Goal: Task Accomplishment & Management: Complete application form

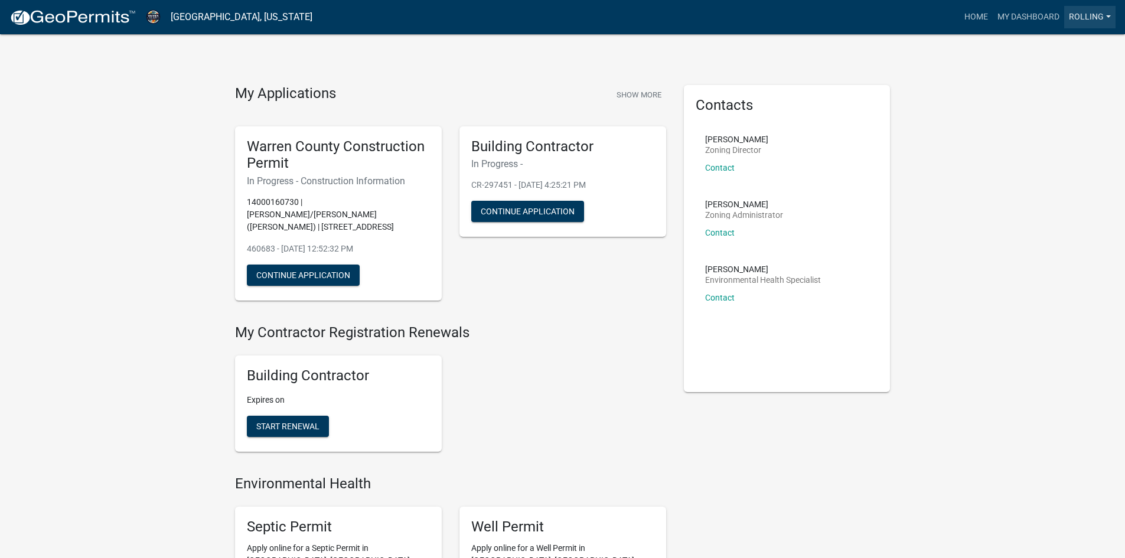
click at [1091, 18] on link "ROLLING" at bounding box center [1089, 17] width 51 height 22
click at [960, 87] on div "My Applications Show More Warren County Construction Permit In Progress - Const…" at bounding box center [562, 488] width 1125 height 977
click at [1035, 17] on link "My Dashboard" at bounding box center [1028, 17] width 71 height 22
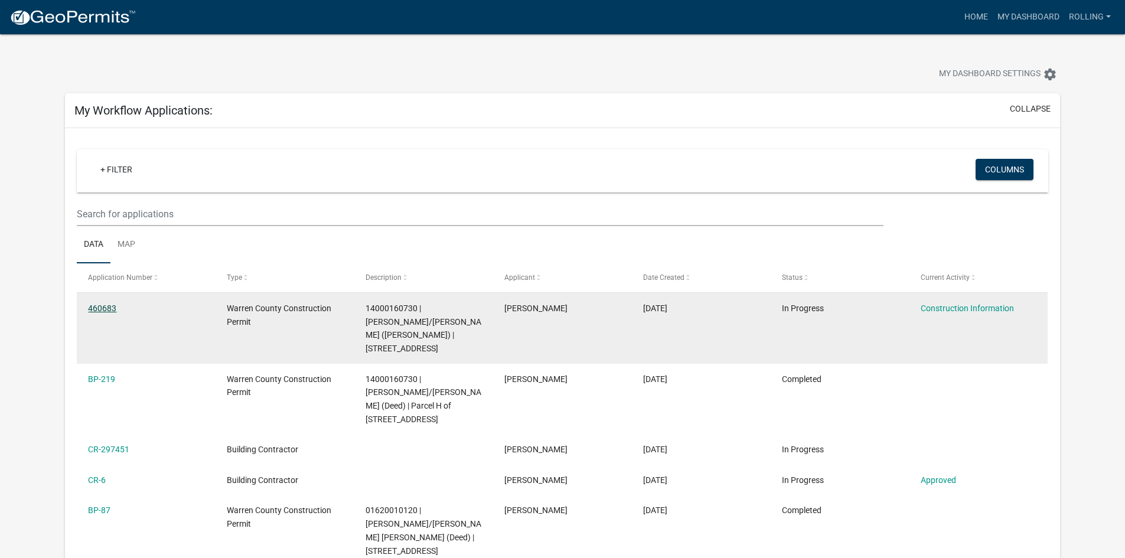
click at [94, 307] on link "460683" at bounding box center [102, 308] width 28 height 9
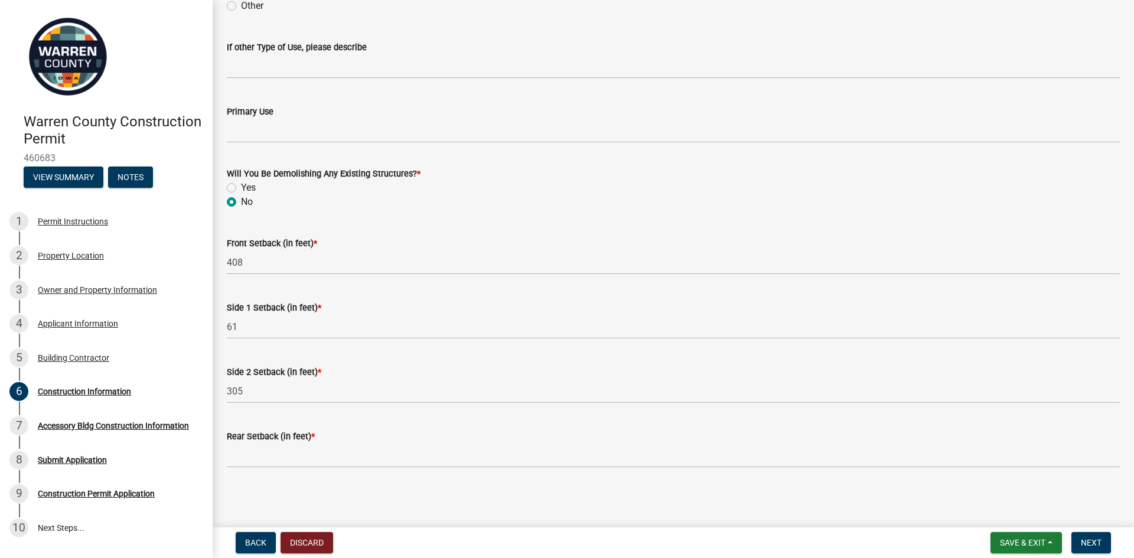
scroll to position [362, 0]
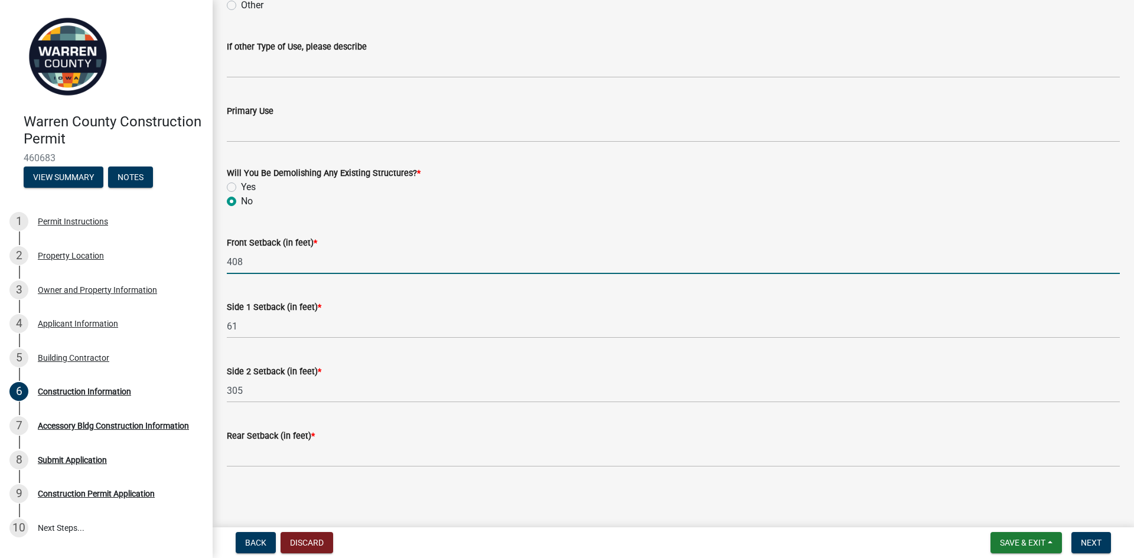
click at [241, 265] on input "408" at bounding box center [673, 262] width 893 height 24
drag, startPoint x: 229, startPoint y: 264, endPoint x: 220, endPoint y: 264, distance: 8.3
click at [220, 264] on div "Front Setback (in feet) * 408" at bounding box center [673, 246] width 911 height 55
type input "402'"
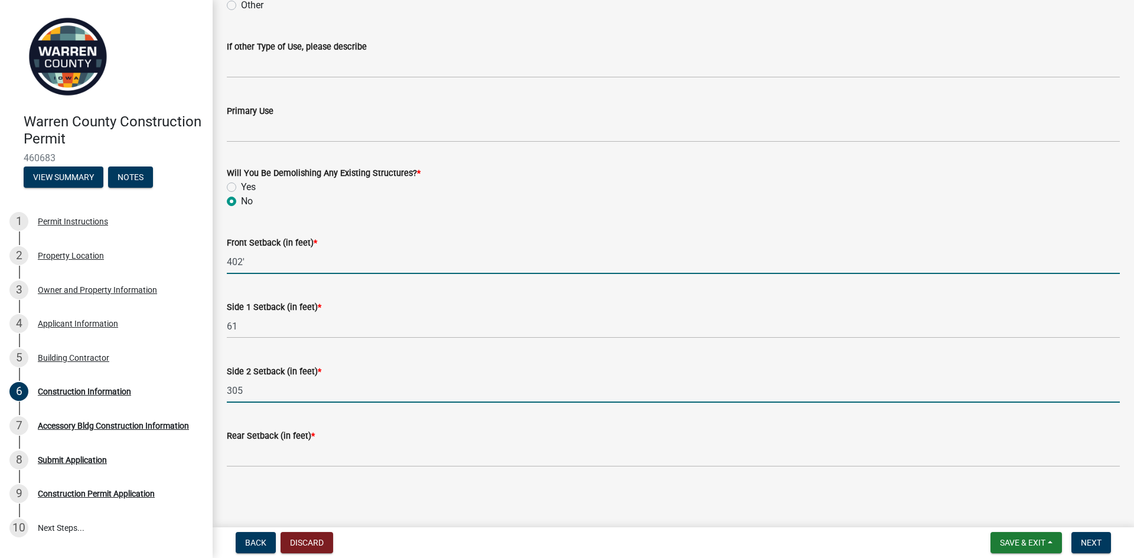
click at [282, 394] on input "305" at bounding box center [673, 391] width 893 height 24
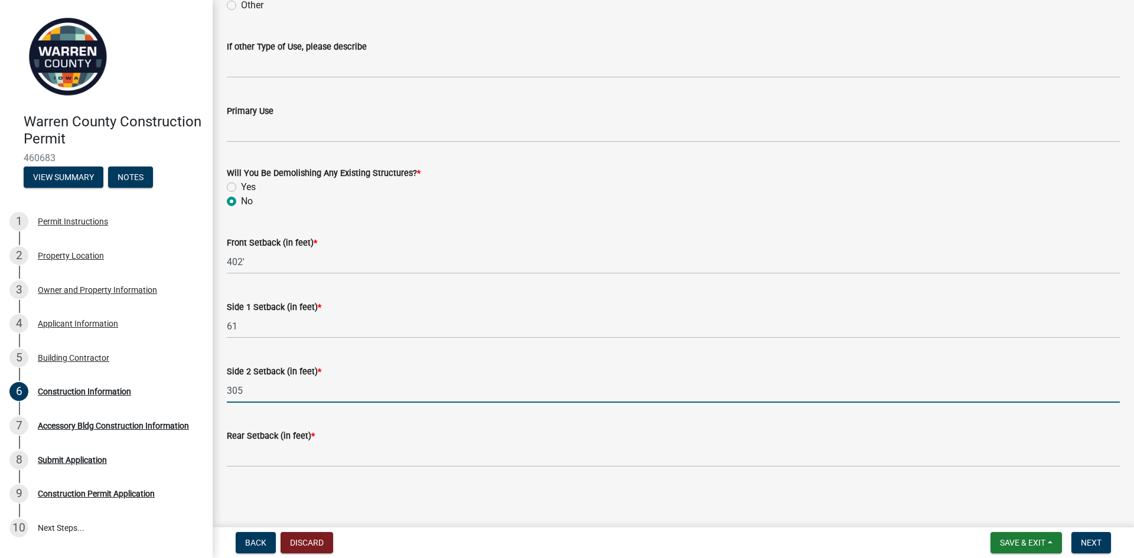
drag, startPoint x: 297, startPoint y: 393, endPoint x: 224, endPoint y: 390, distance: 72.7
click at [224, 390] on div "Side 2 Setback (in feet) * 305" at bounding box center [673, 375] width 911 height 55
click at [261, 395] on input "305" at bounding box center [673, 391] width 893 height 24
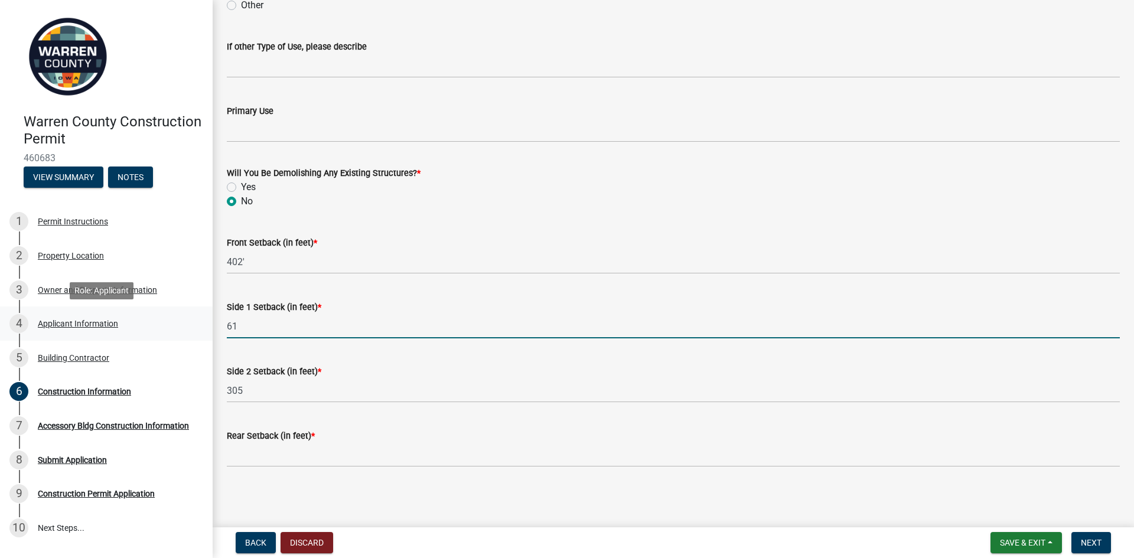
drag, startPoint x: 211, startPoint y: 326, endPoint x: 195, endPoint y: 325, distance: 15.4
click at [195, 325] on div "Warren County Construction Permit 460683 View Summary Notes 1 Permit Instructio…" at bounding box center [567, 279] width 1134 height 558
type input "52"
click at [410, 405] on wm-data-entity-input "Side 2 Setback (in feet) * 305" at bounding box center [673, 380] width 893 height 64
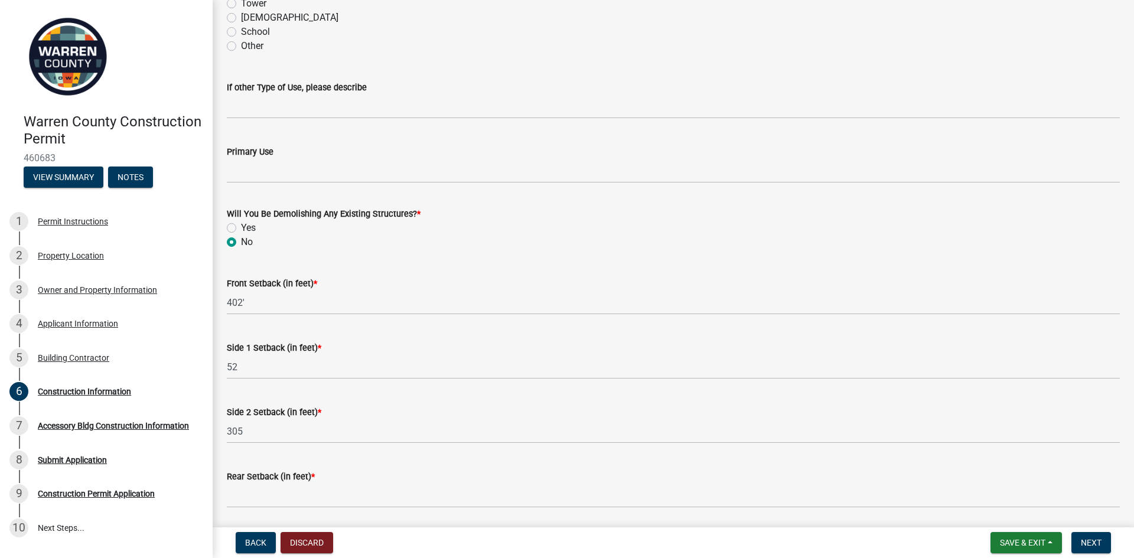
scroll to position [303, 0]
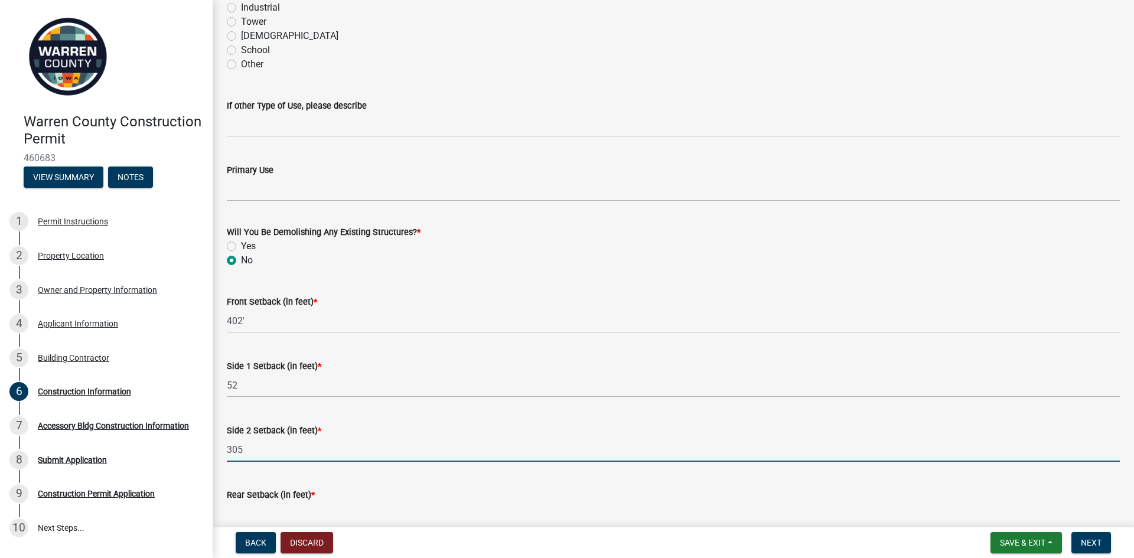
click at [250, 449] on input "305" at bounding box center [673, 450] width 893 height 24
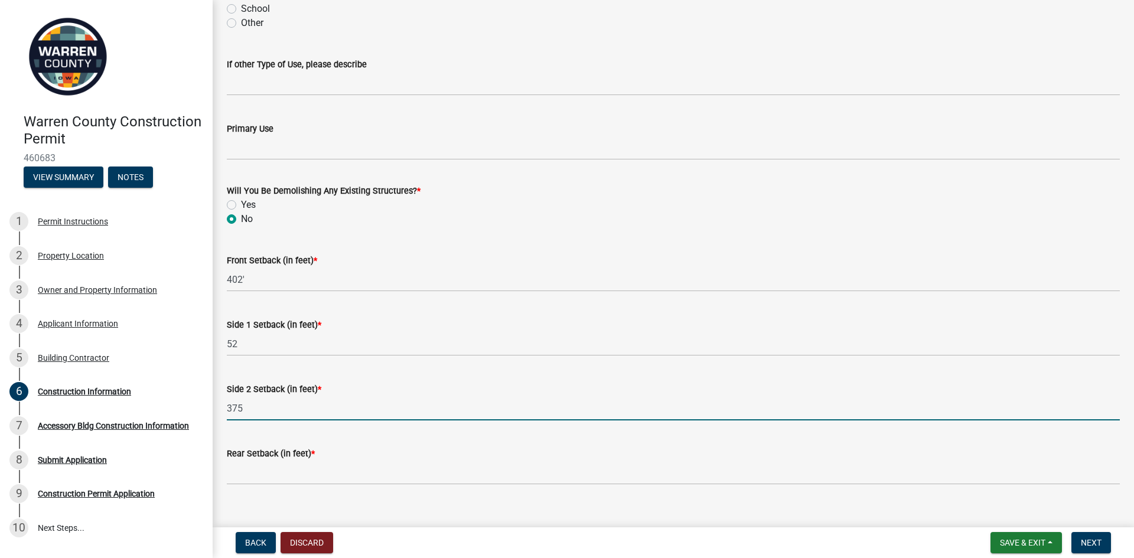
scroll to position [362, 0]
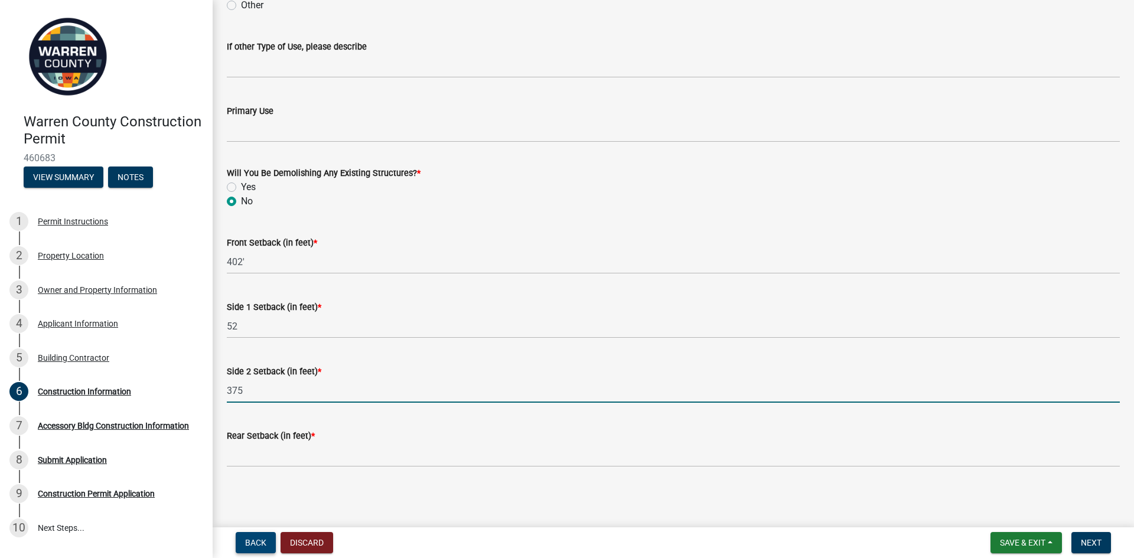
type input "375"
click at [252, 540] on span "Back" at bounding box center [255, 542] width 21 height 9
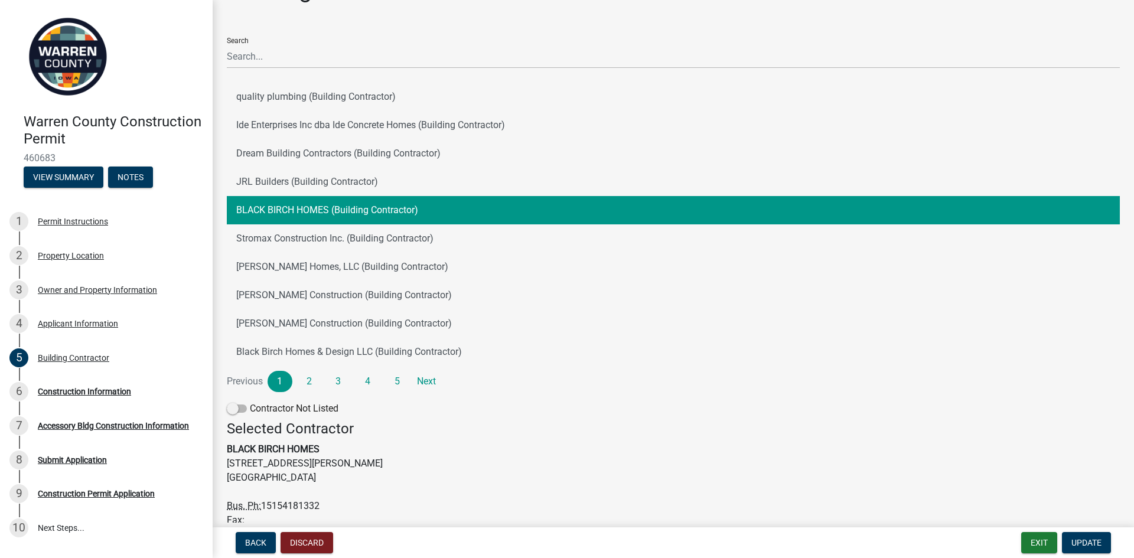
scroll to position [59, 0]
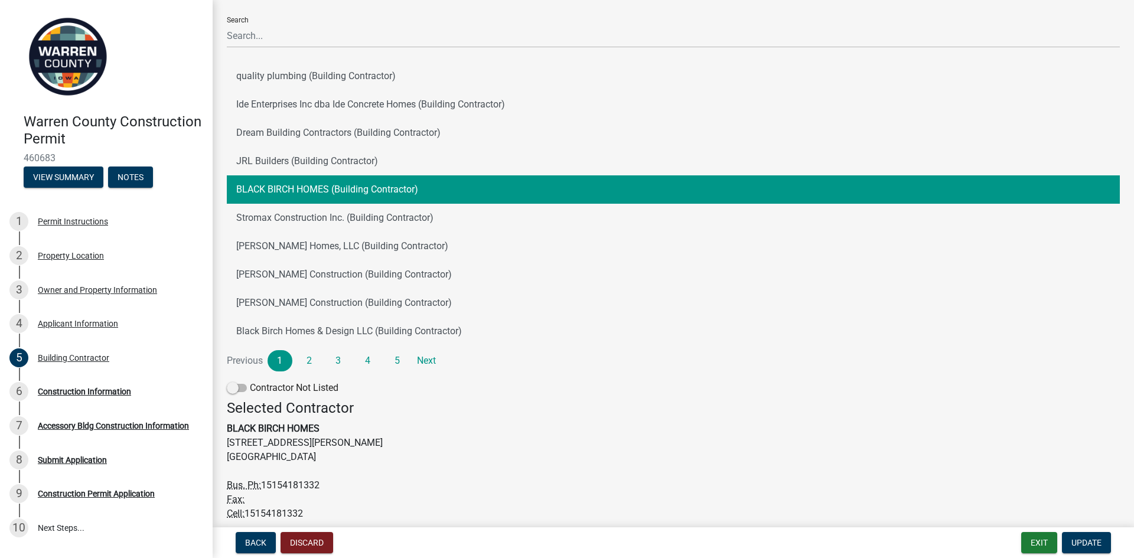
click at [395, 192] on button "BLACK BIRCH HOMES (Building Contractor)" at bounding box center [673, 189] width 893 height 28
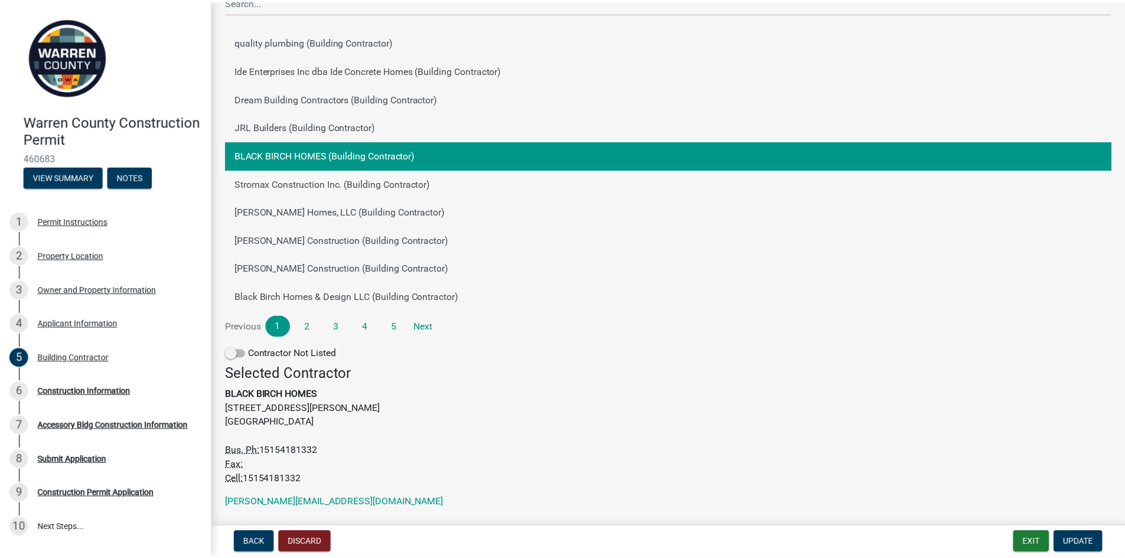
scroll to position [127, 0]
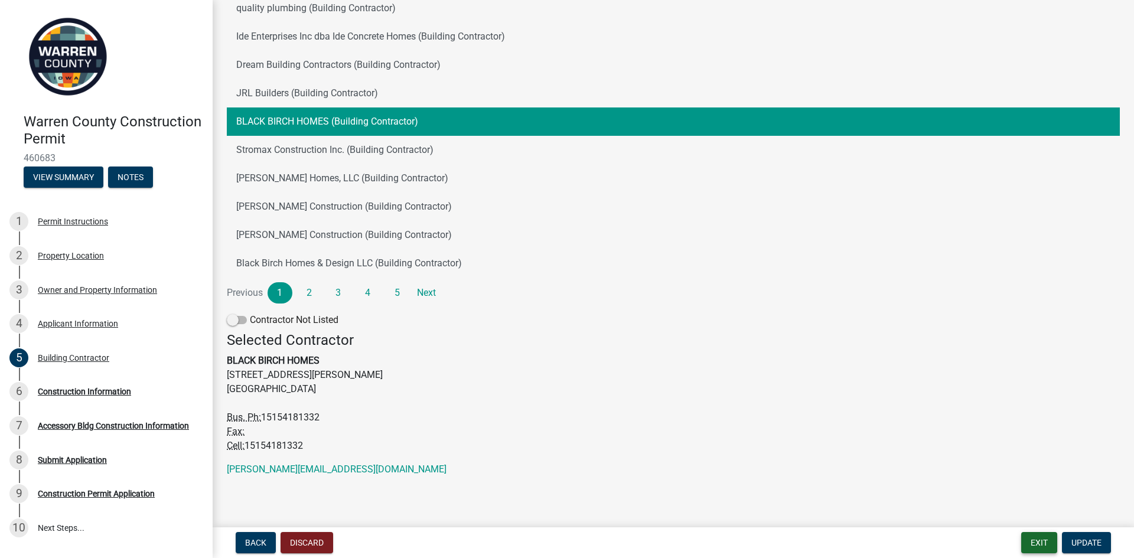
click at [1034, 547] on button "Exit" at bounding box center [1039, 542] width 36 height 21
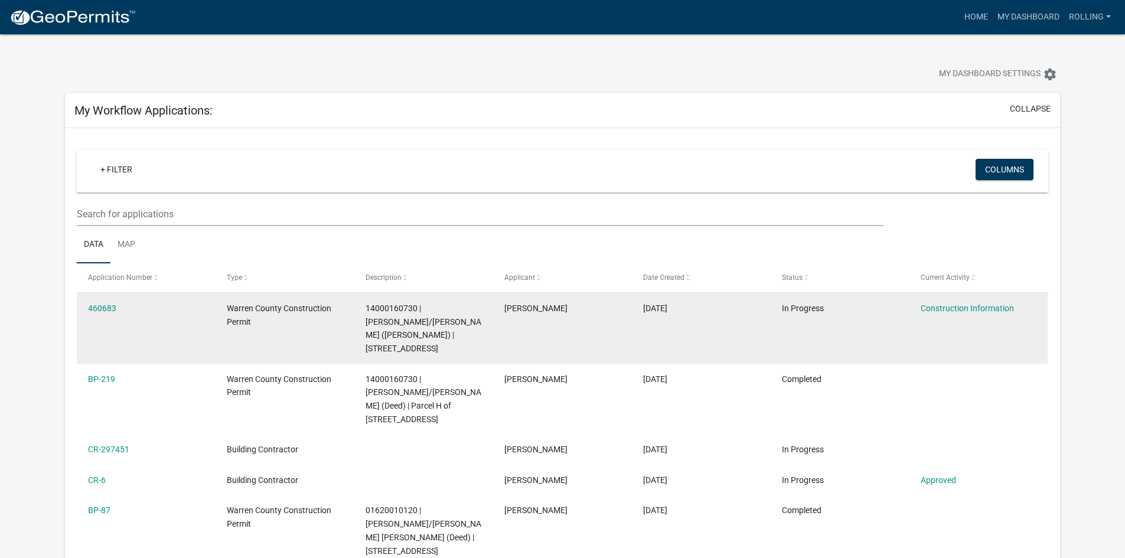
click at [427, 314] on div "14000160730 | [PERSON_NAME]/[PERSON_NAME] ([PERSON_NAME]) | [STREET_ADDRESS]" at bounding box center [424, 329] width 116 height 54
click at [274, 308] on span "Warren County Construction Permit" at bounding box center [279, 315] width 105 height 23
click at [983, 306] on link "Construction Information" at bounding box center [967, 308] width 93 height 9
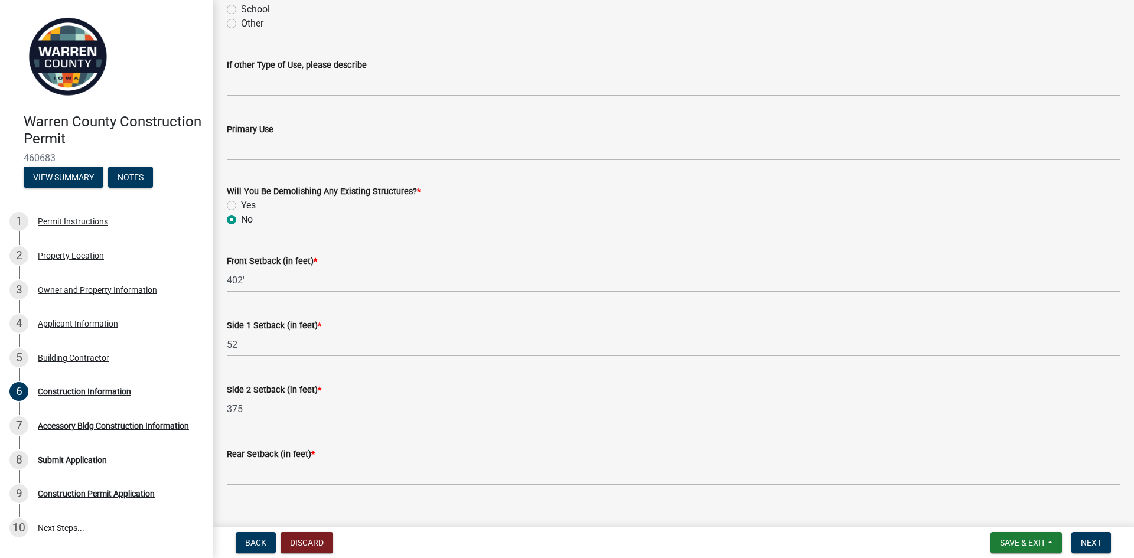
scroll to position [362, 0]
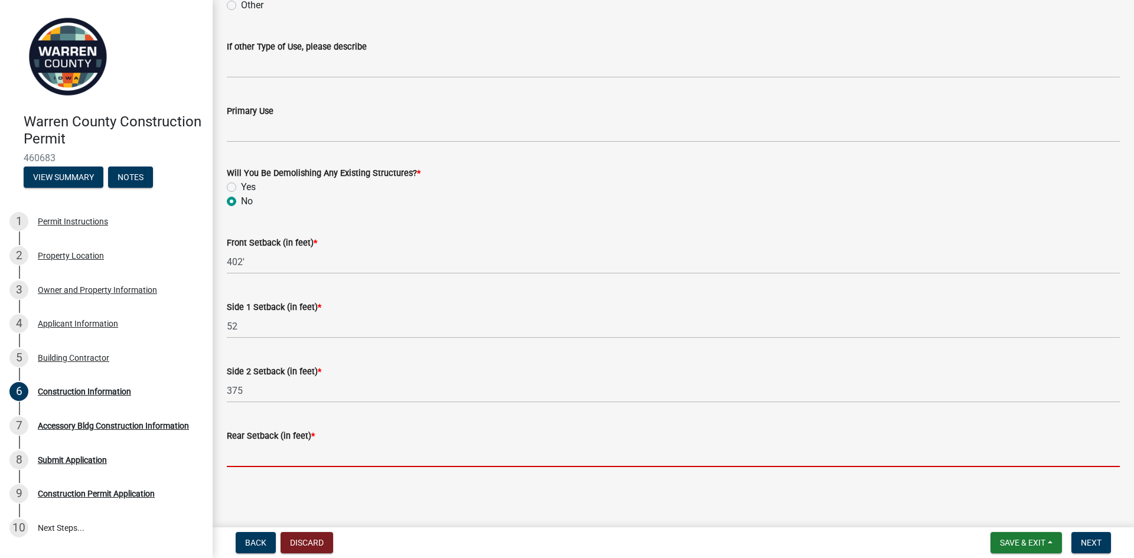
click at [244, 456] on input "Rear Setback (in feet) *" at bounding box center [673, 455] width 893 height 24
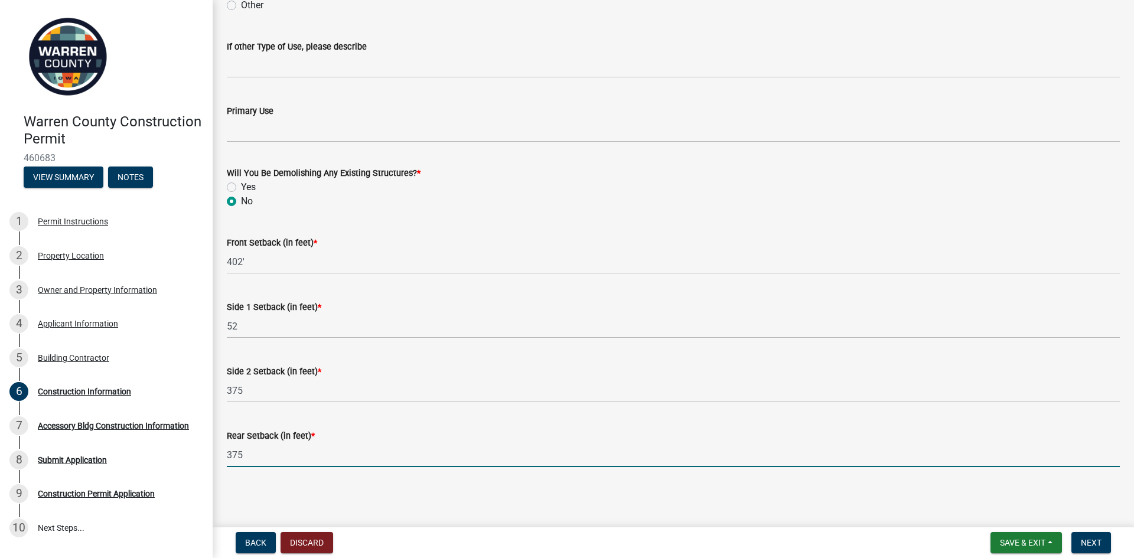
type input "375"
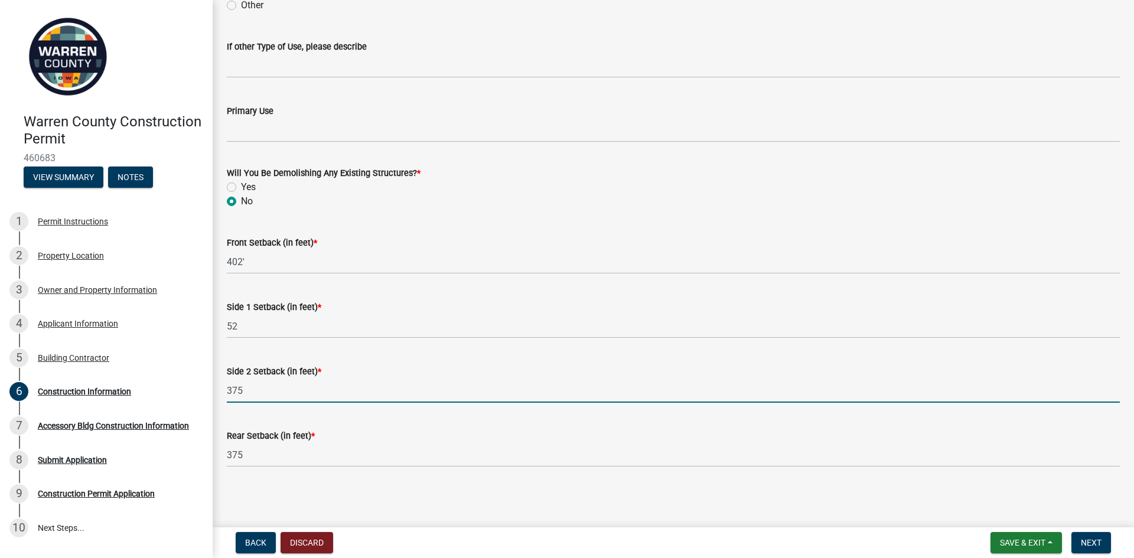
click at [259, 394] on input "375" at bounding box center [673, 391] width 893 height 24
drag, startPoint x: 244, startPoint y: 394, endPoint x: 198, endPoint y: 395, distance: 45.5
click at [198, 395] on div "Warren County Construction Permit 460683 View Summary Notes 1 Permit Instructio…" at bounding box center [567, 279] width 1134 height 558
type input "306"
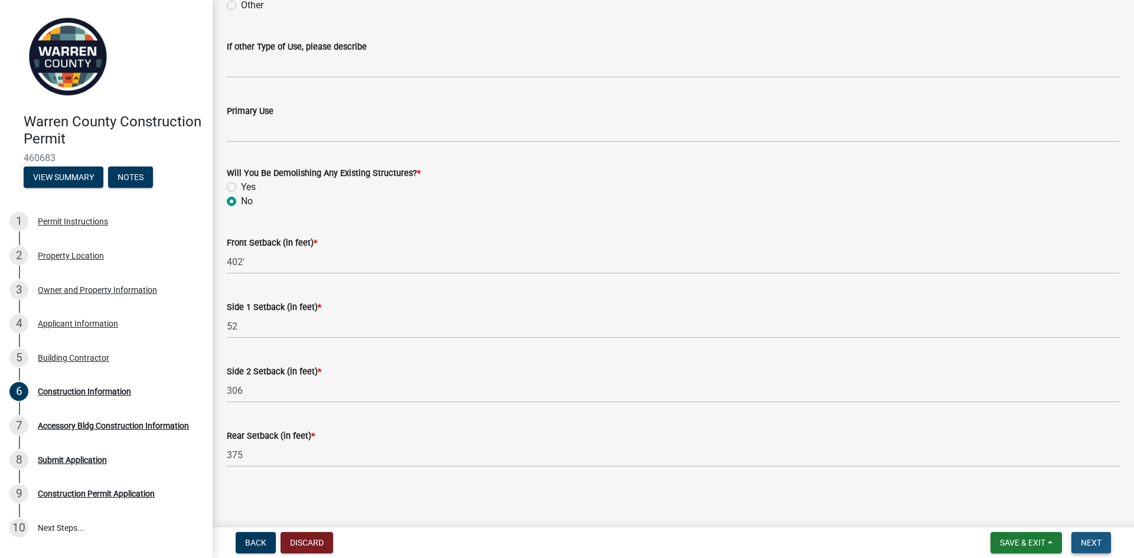
click at [1095, 543] on span "Next" at bounding box center [1091, 542] width 21 height 9
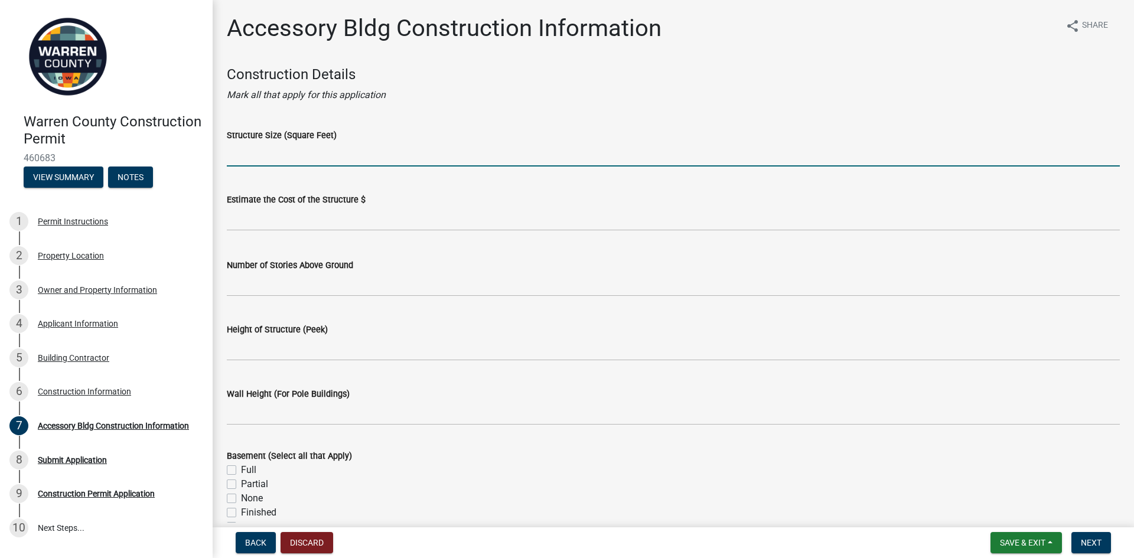
click at [235, 153] on input "Structure Size (Square Feet)" at bounding box center [673, 154] width 893 height 24
type input "7560"
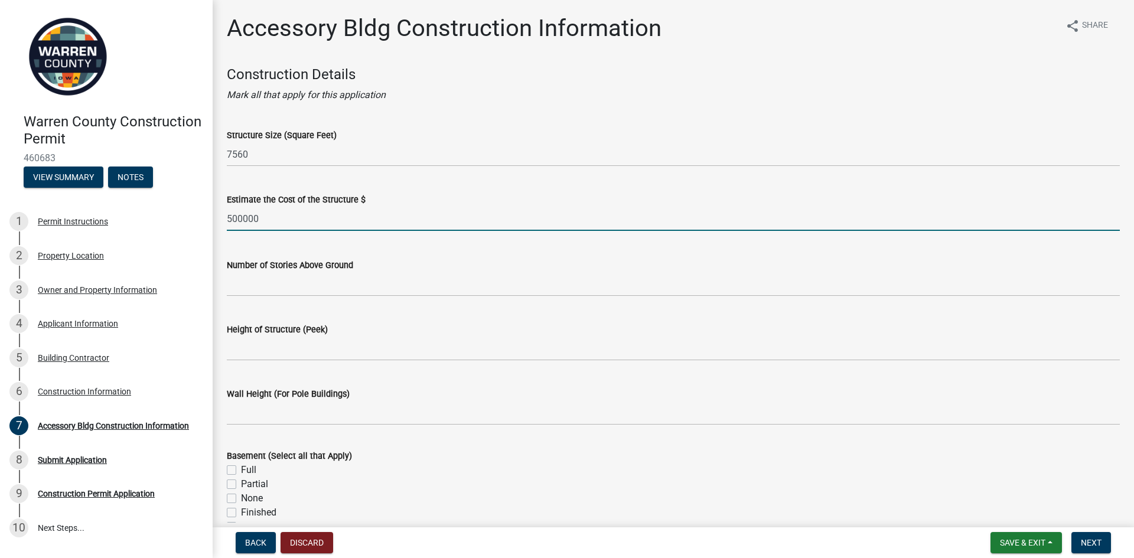
type input "500000"
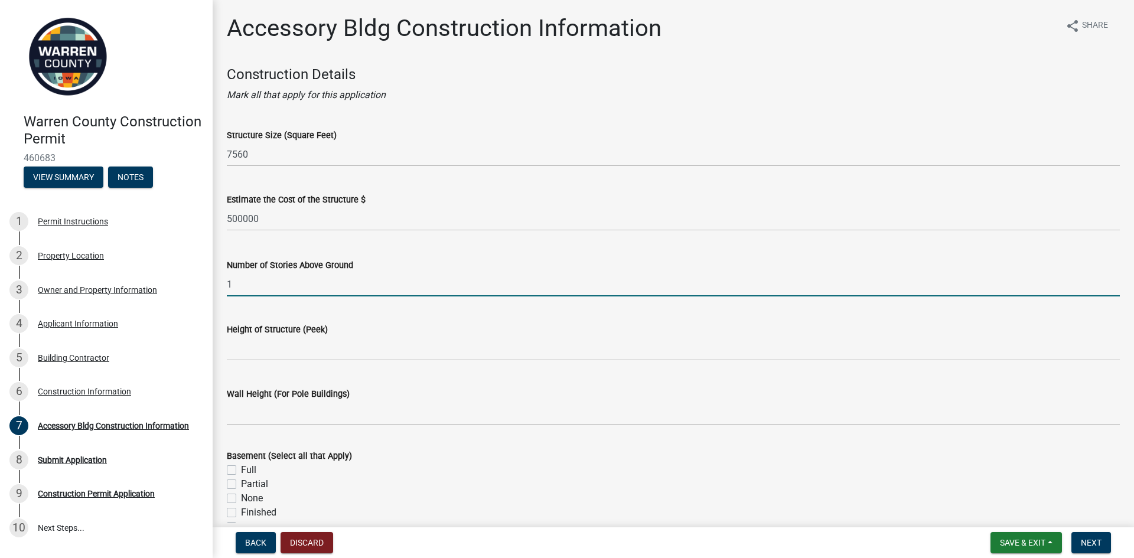
type input "1"
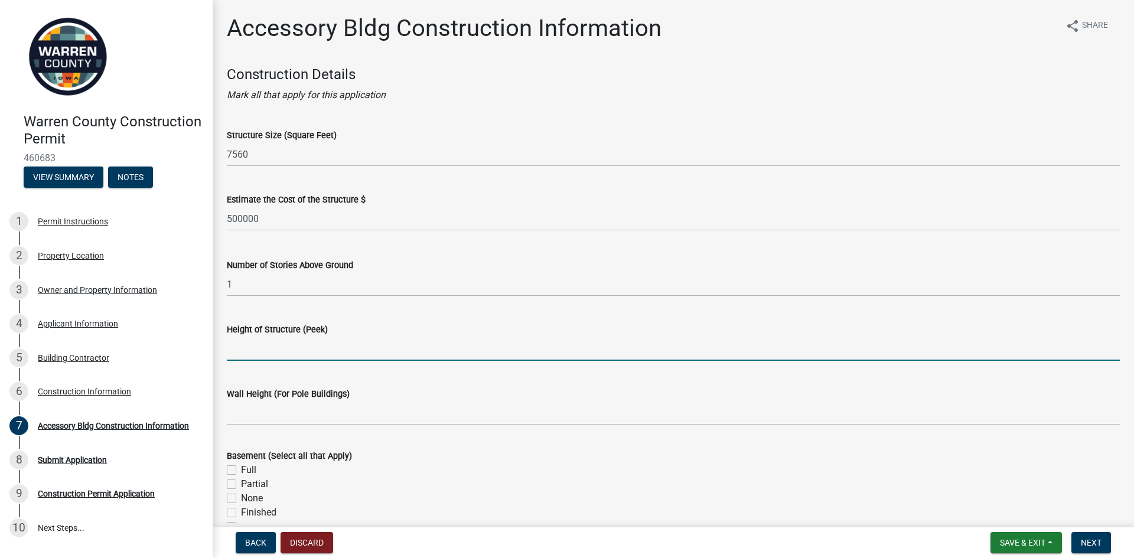
drag, startPoint x: 270, startPoint y: 350, endPoint x: 268, endPoint y: 344, distance: 6.6
click at [270, 350] on input "Height of Structure (Peek)" at bounding box center [673, 349] width 893 height 24
type input "32'"
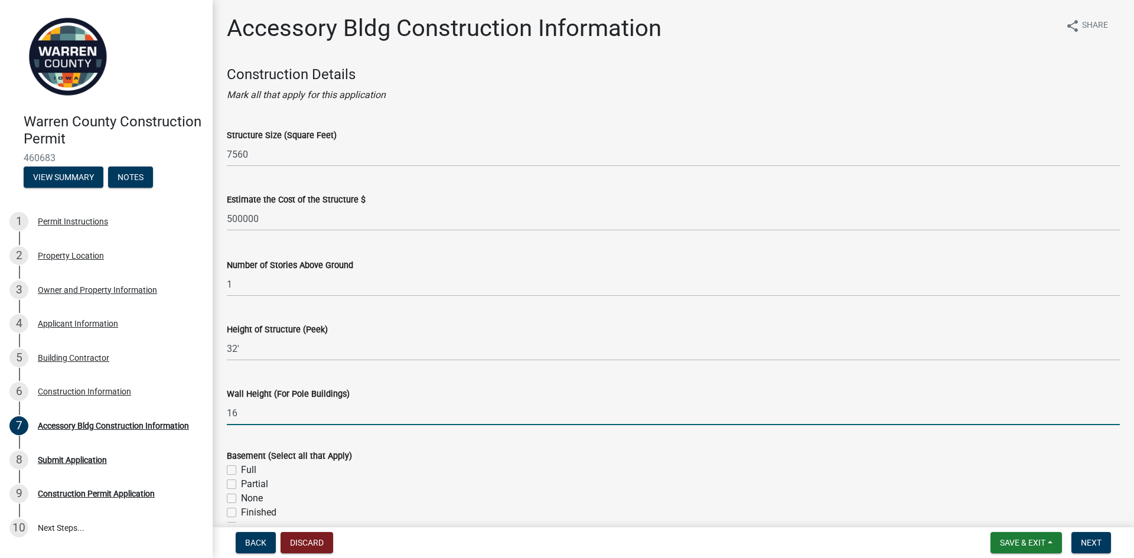
scroll to position [236, 0]
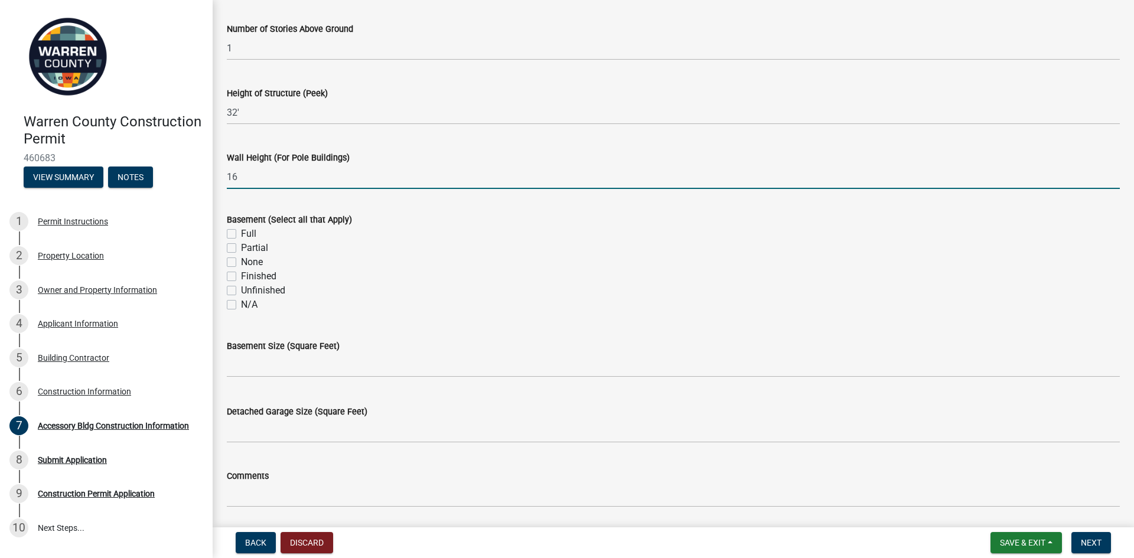
type input "16"
click at [241, 260] on label "None" at bounding box center [252, 262] width 22 height 14
click at [241, 260] on input "None" at bounding box center [245, 259] width 8 height 8
checkbox input "true"
checkbox input "false"
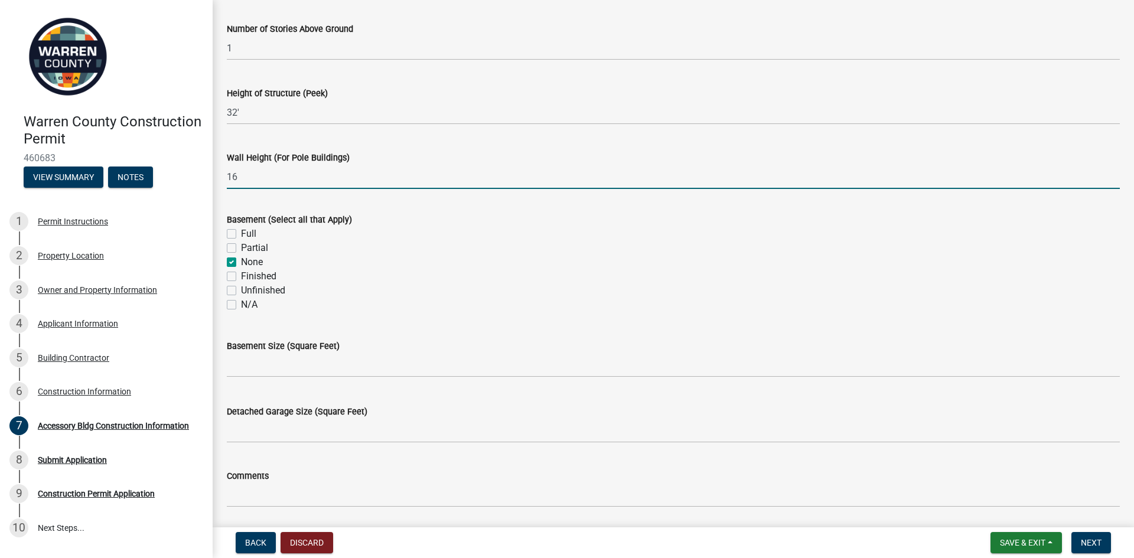
checkbox input "false"
checkbox input "true"
checkbox input "false"
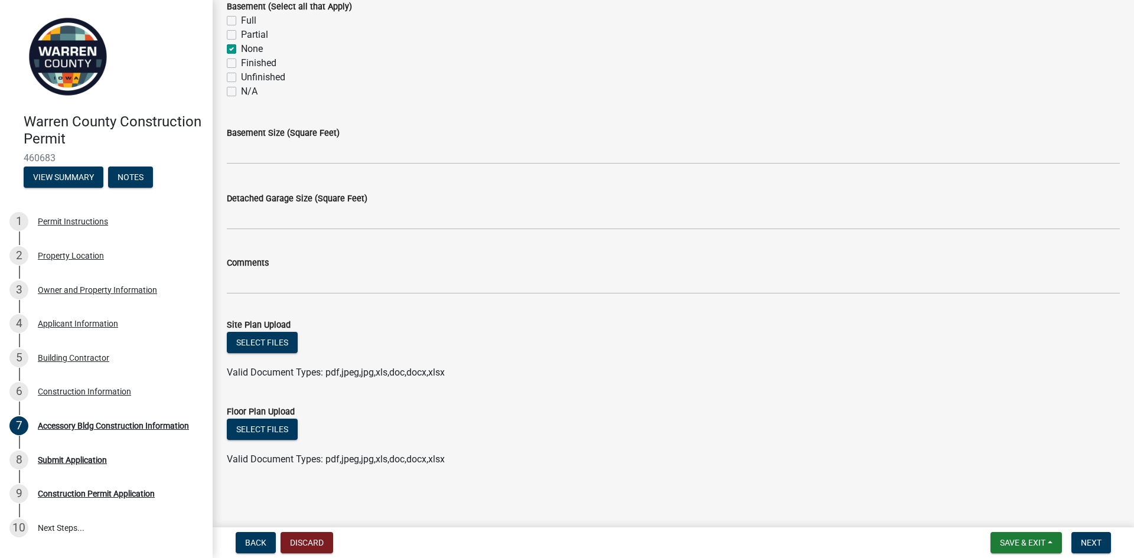
scroll to position [450, 0]
click at [247, 343] on button "Select files" at bounding box center [262, 341] width 71 height 21
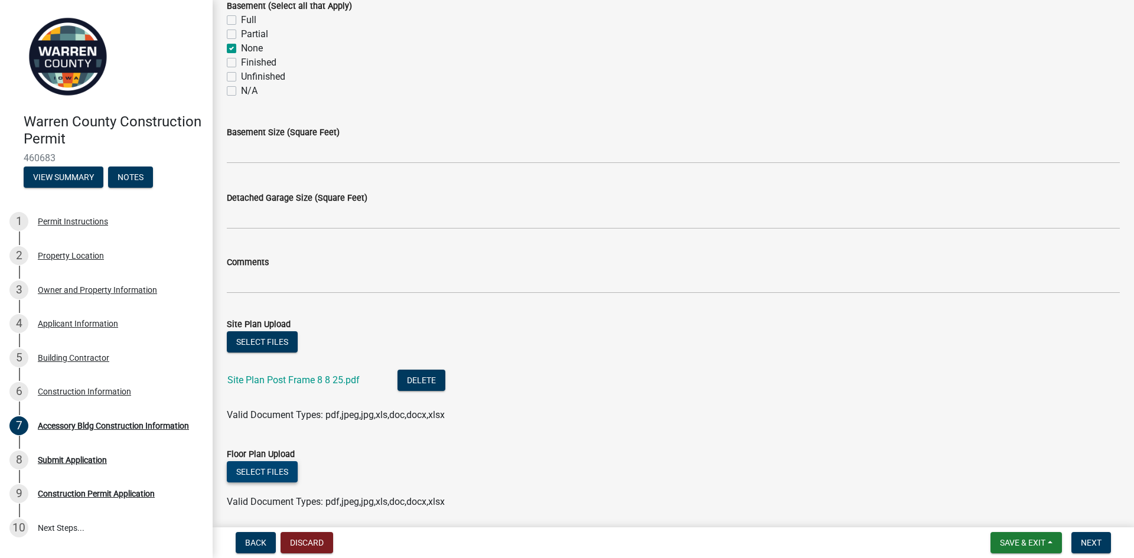
click at [251, 469] on button "Select files" at bounding box center [262, 471] width 71 height 21
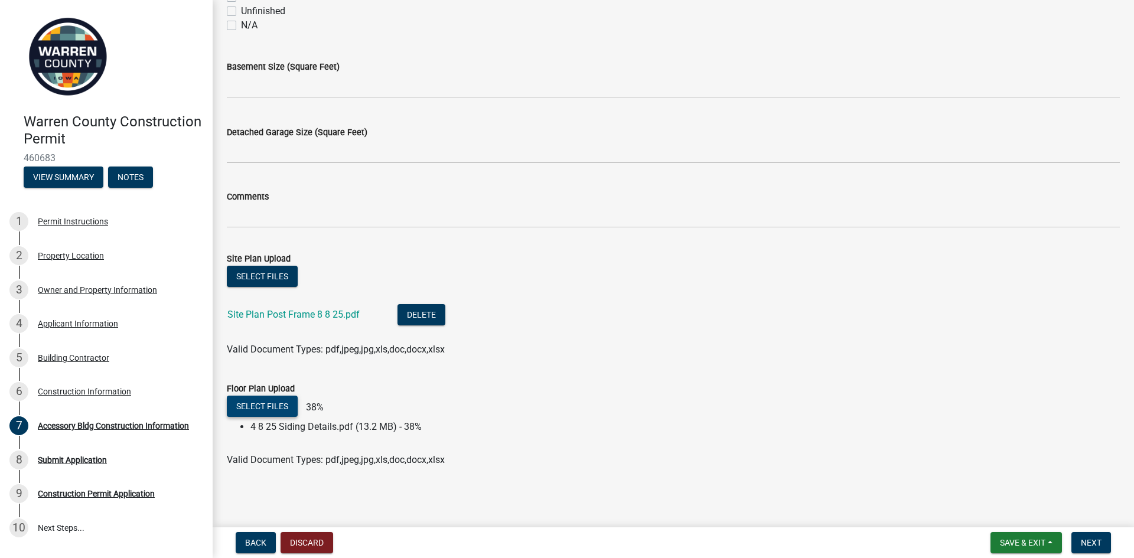
scroll to position [517, 0]
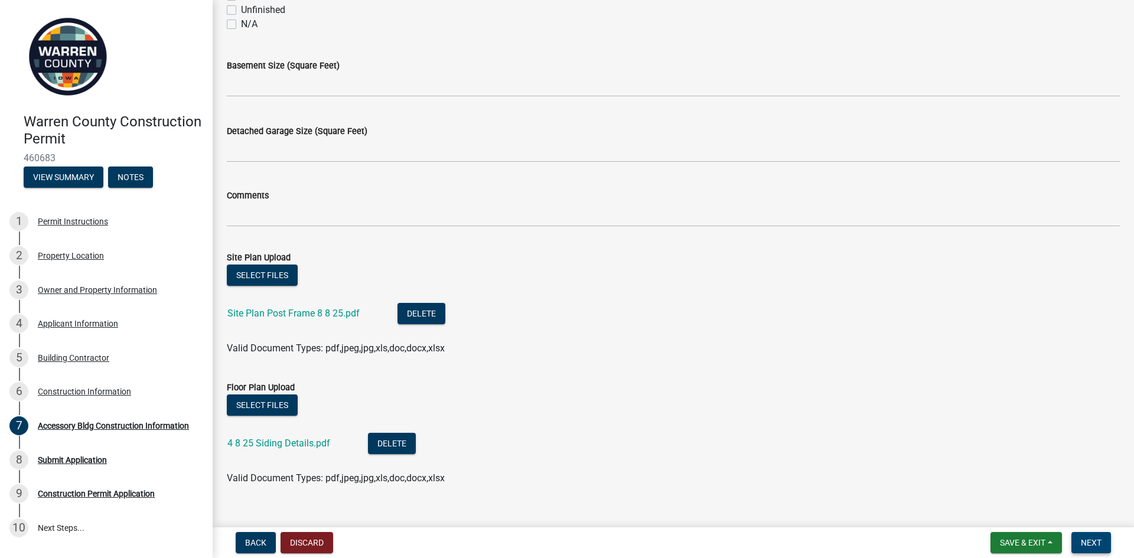
click at [1084, 543] on span "Next" at bounding box center [1091, 542] width 21 height 9
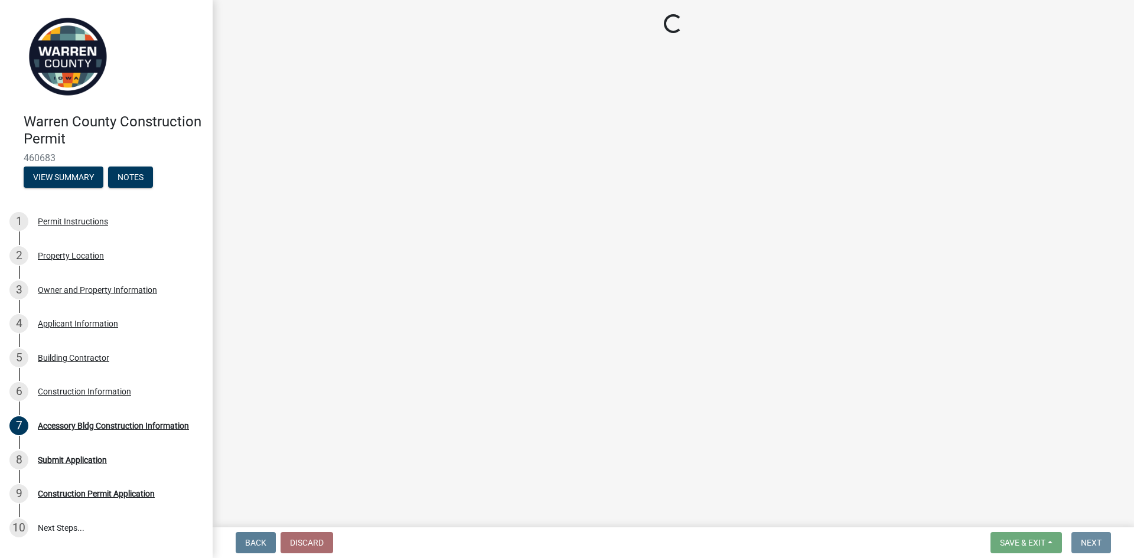
scroll to position [0, 0]
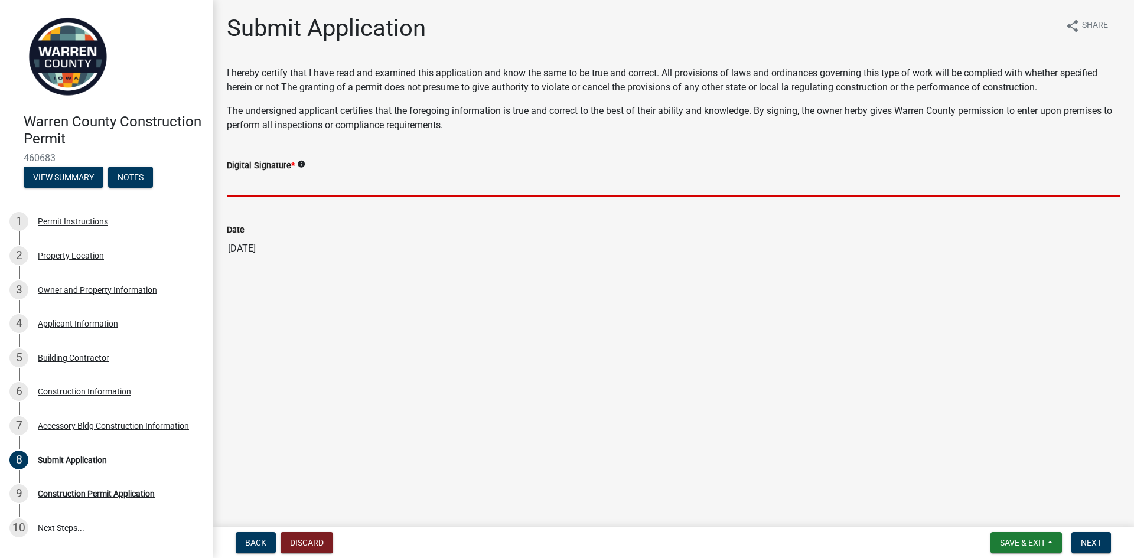
click at [292, 182] on input "Digital Signature *" at bounding box center [673, 184] width 893 height 24
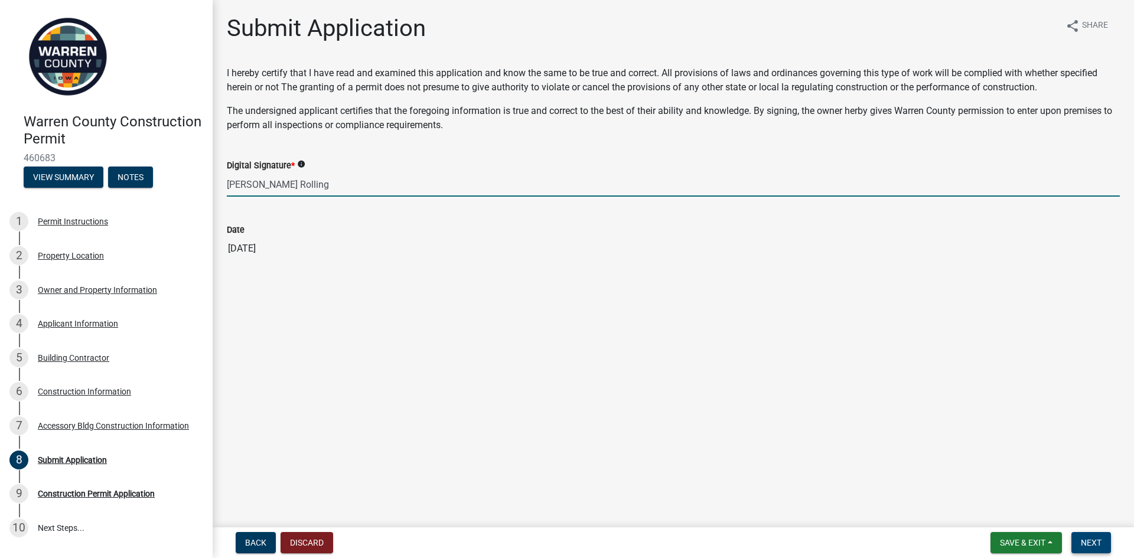
type input "[PERSON_NAME] Rolling"
click at [1082, 546] on span "Next" at bounding box center [1091, 542] width 21 height 9
